Goal: Transaction & Acquisition: Purchase product/service

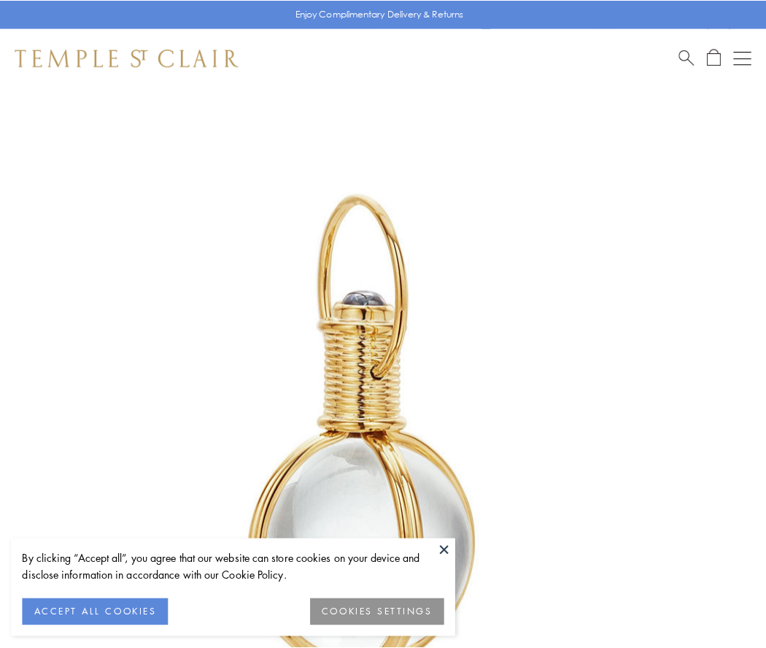
scroll to position [381, 0]
